Goal: Task Accomplishment & Management: Use online tool/utility

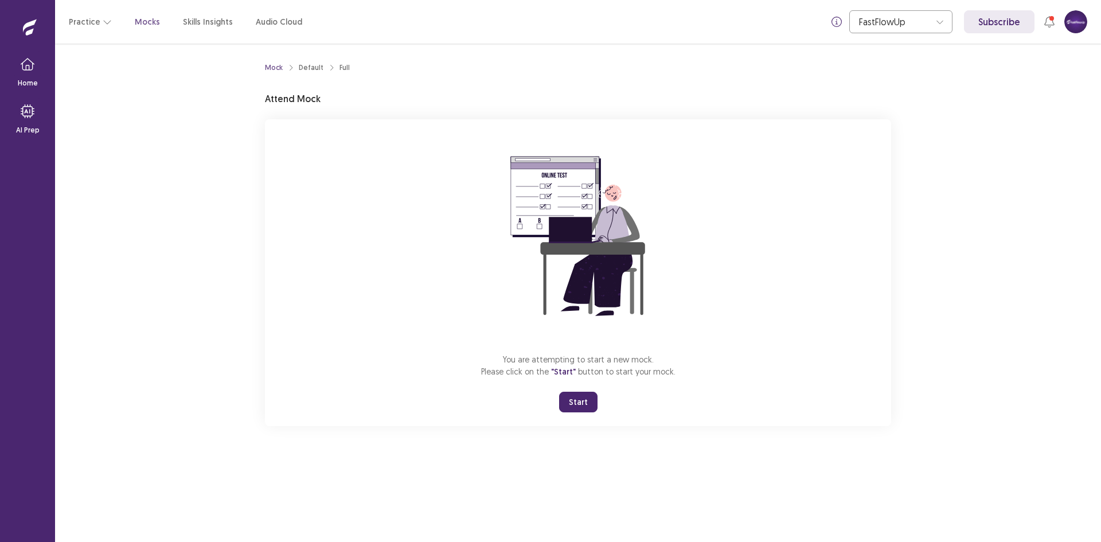
click at [1075, 20] on button at bounding box center [1075, 21] width 23 height 23
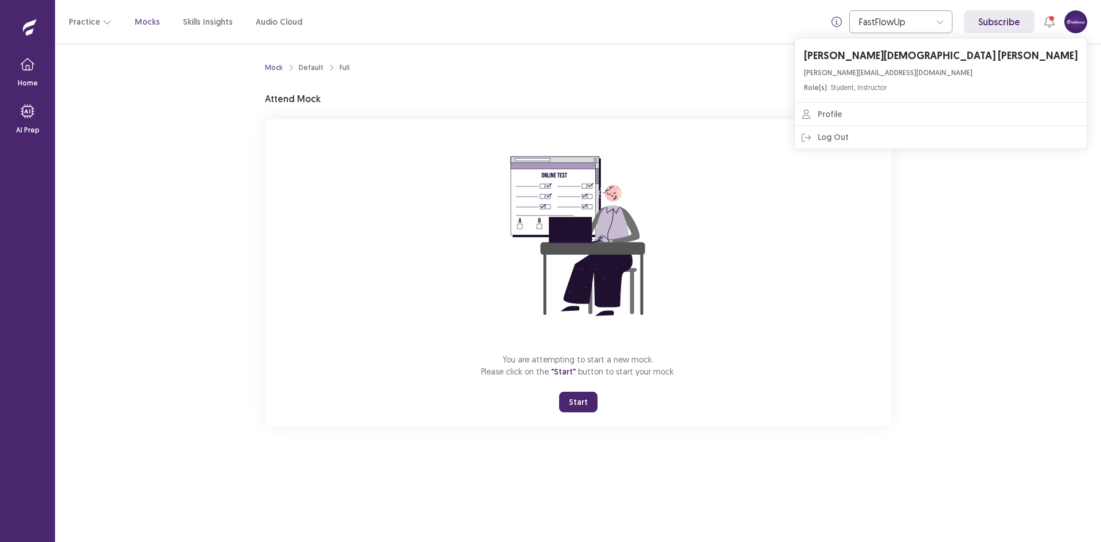
click at [812, 86] on div "Mock Default Full Attend Mock You are attempting to start a new mock. Please cl…" at bounding box center [578, 241] width 626 height 369
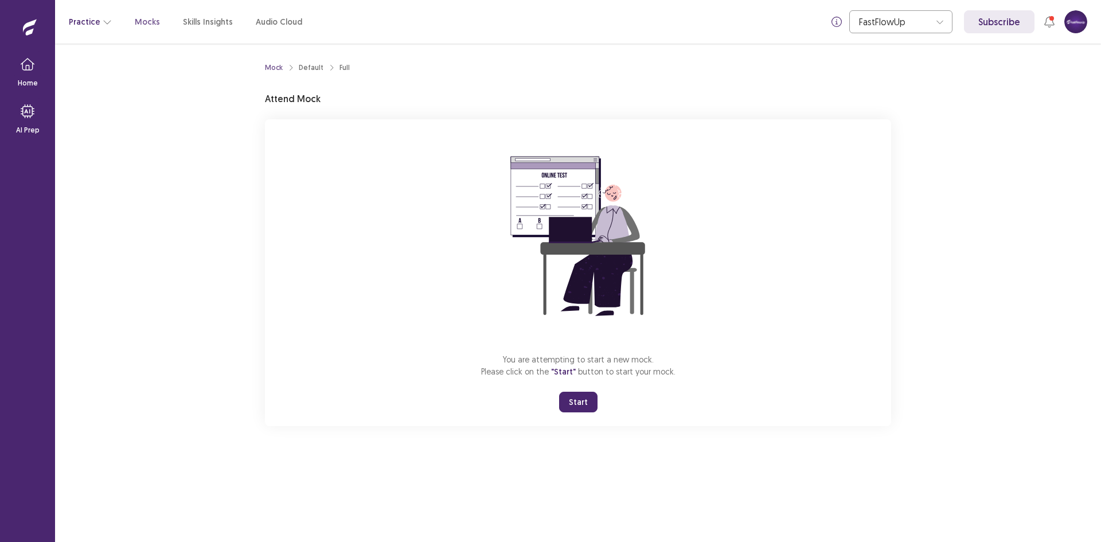
click at [87, 24] on button "Practice" at bounding box center [90, 21] width 43 height 21
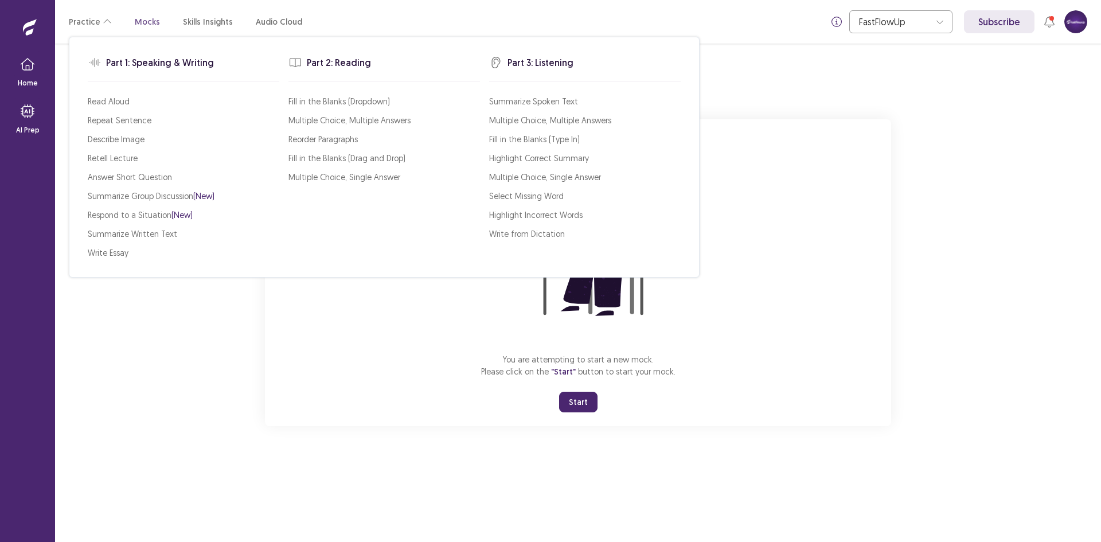
click at [140, 396] on div "Mock Default Full Attend Mock You are attempting to start a new mock. Please cl…" at bounding box center [578, 293] width 1046 height 498
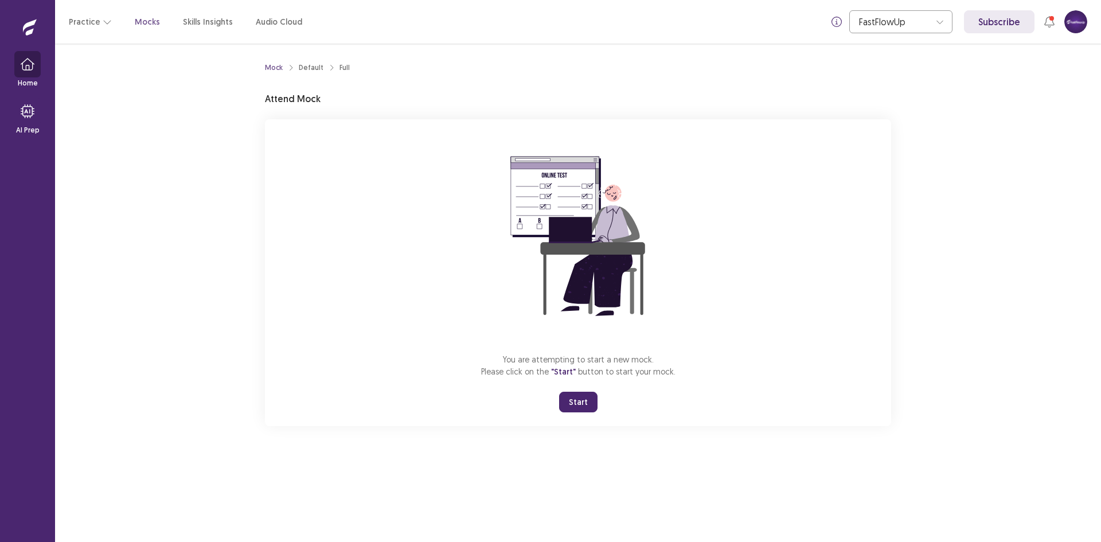
click at [23, 71] on button "button" at bounding box center [28, 64] width 28 height 28
click at [591, 406] on button "Start" at bounding box center [578, 402] width 38 height 21
